Goal: Information Seeking & Learning: Learn about a topic

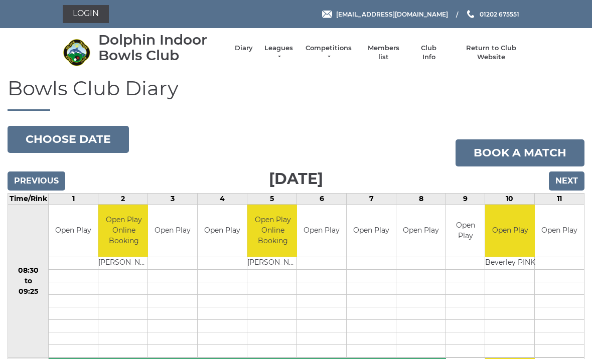
click at [575, 174] on input "Next" at bounding box center [567, 180] width 36 height 19
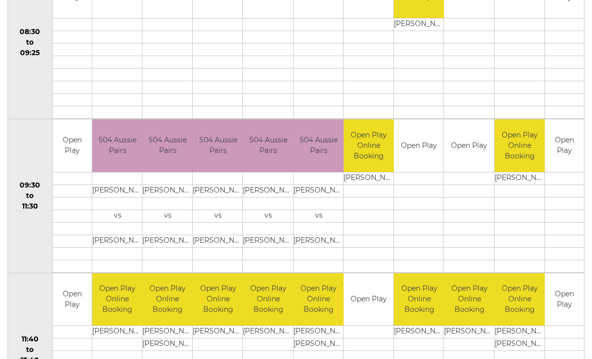
scroll to position [245, 0]
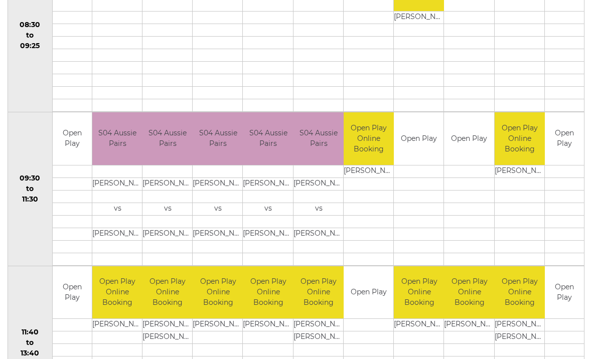
click at [556, 299] on td "Open Play" at bounding box center [563, 293] width 39 height 53
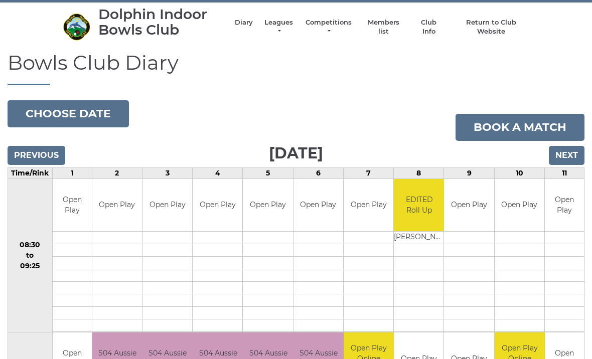
scroll to position [0, 0]
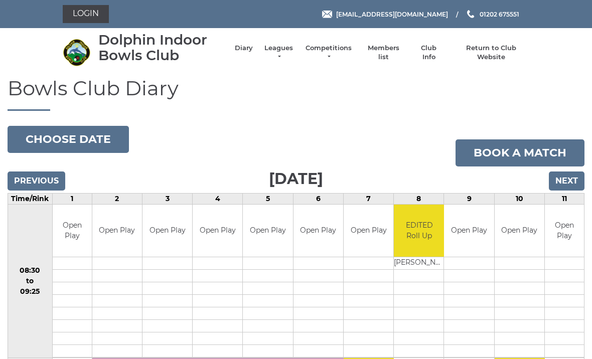
click at [58, 187] on input "Previous" at bounding box center [37, 180] width 58 height 19
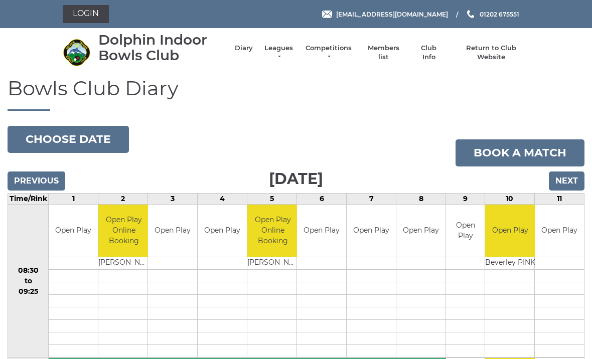
click at [570, 184] on input "Next" at bounding box center [567, 180] width 36 height 19
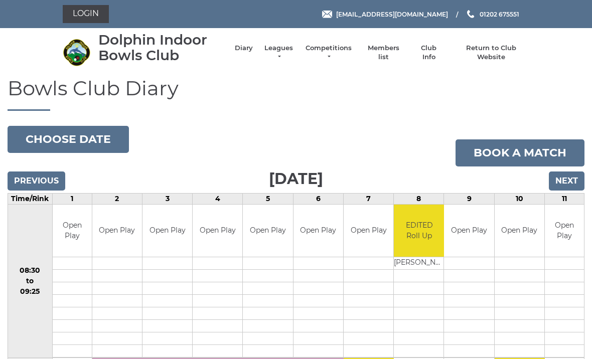
click at [277, 59] on link "Leagues" at bounding box center [279, 53] width 32 height 18
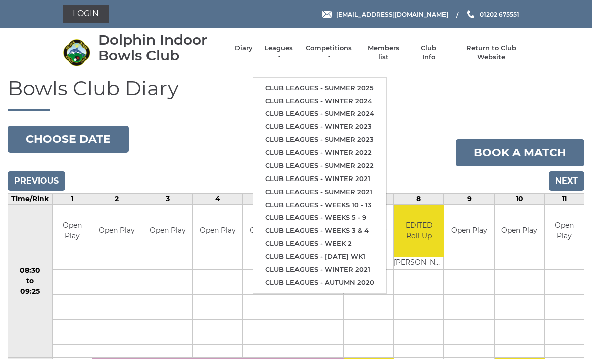
click at [375, 89] on link "Club leagues - Summer 2025" at bounding box center [319, 88] width 133 height 13
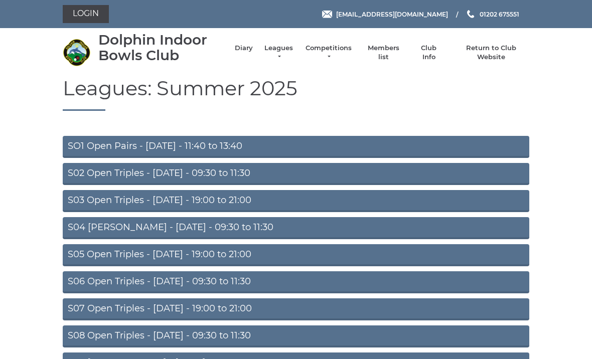
click at [250, 248] on link "S05 Open Triples - Wednesday - 19:00 to 21:00" at bounding box center [296, 255] width 466 height 22
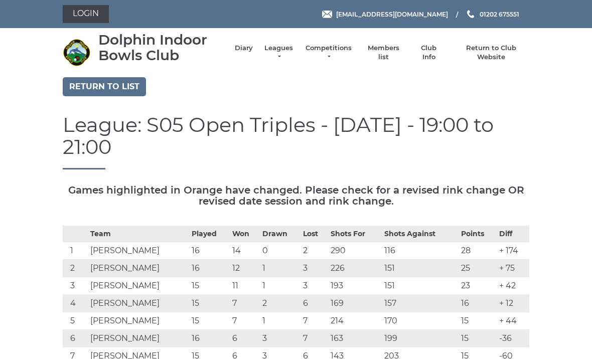
click at [112, 87] on link "Return to list" at bounding box center [104, 86] width 83 height 19
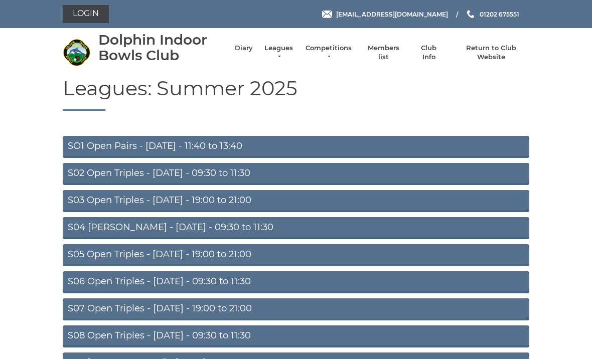
click at [251, 222] on link "S04 Aussie Pairs - Wednesday - 09:30 to 11:30" at bounding box center [296, 228] width 466 height 22
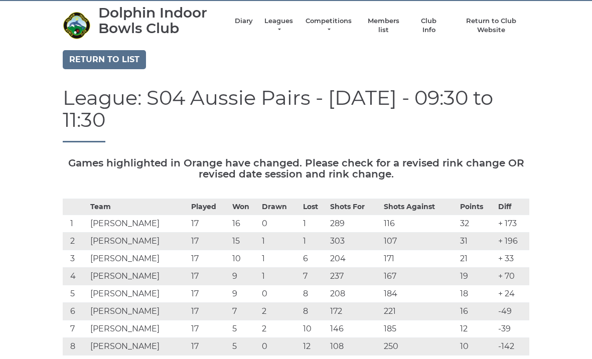
scroll to position [26, 0]
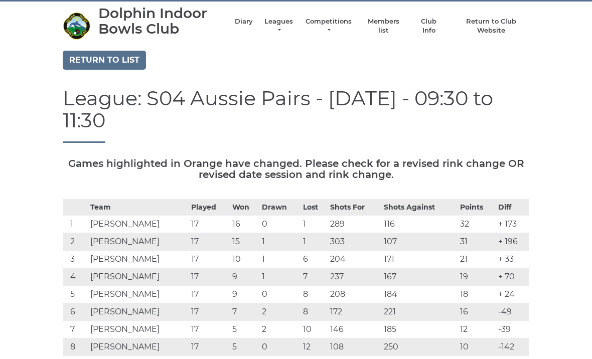
click at [122, 61] on link "Return to list" at bounding box center [104, 60] width 83 height 19
